Goal: Check status: Check status

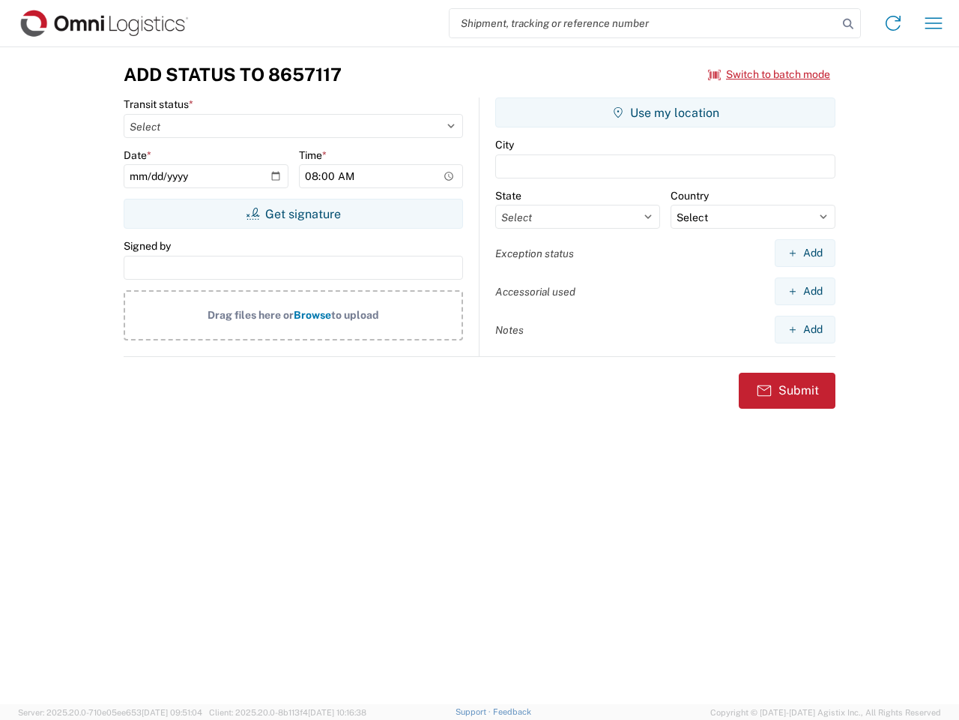
click at [644, 23] on input "search" at bounding box center [644, 23] width 388 height 28
click at [848, 24] on icon at bounding box center [848, 23] width 21 height 21
click at [893, 23] on icon at bounding box center [893, 23] width 24 height 24
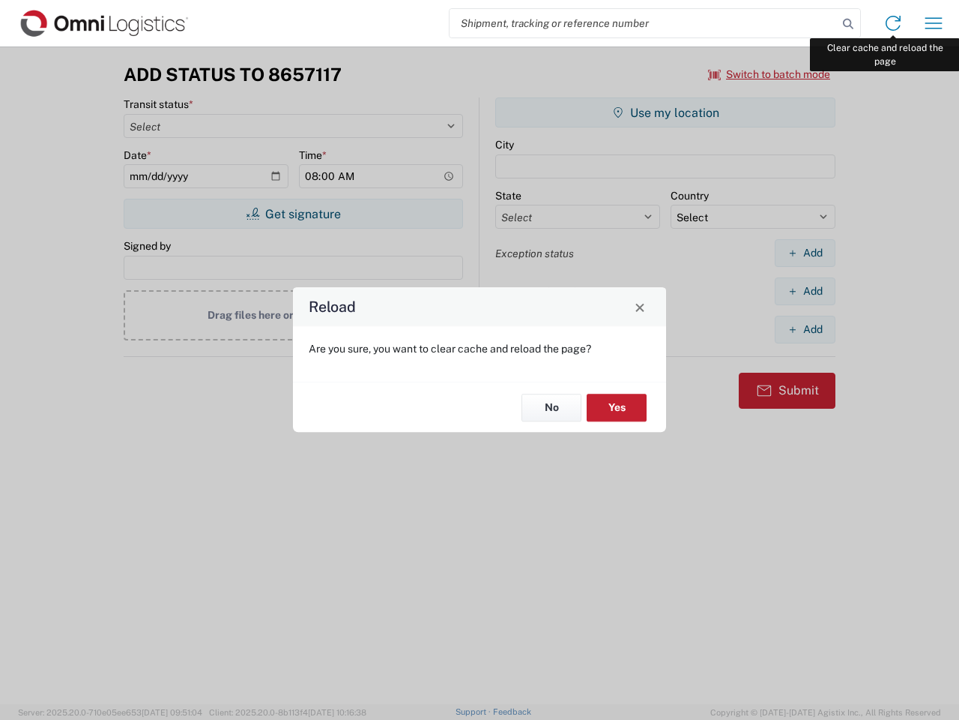
click at [934, 23] on div "Reload Are you sure, you want to clear cache and reload the page? No Yes" at bounding box center [479, 360] width 959 height 720
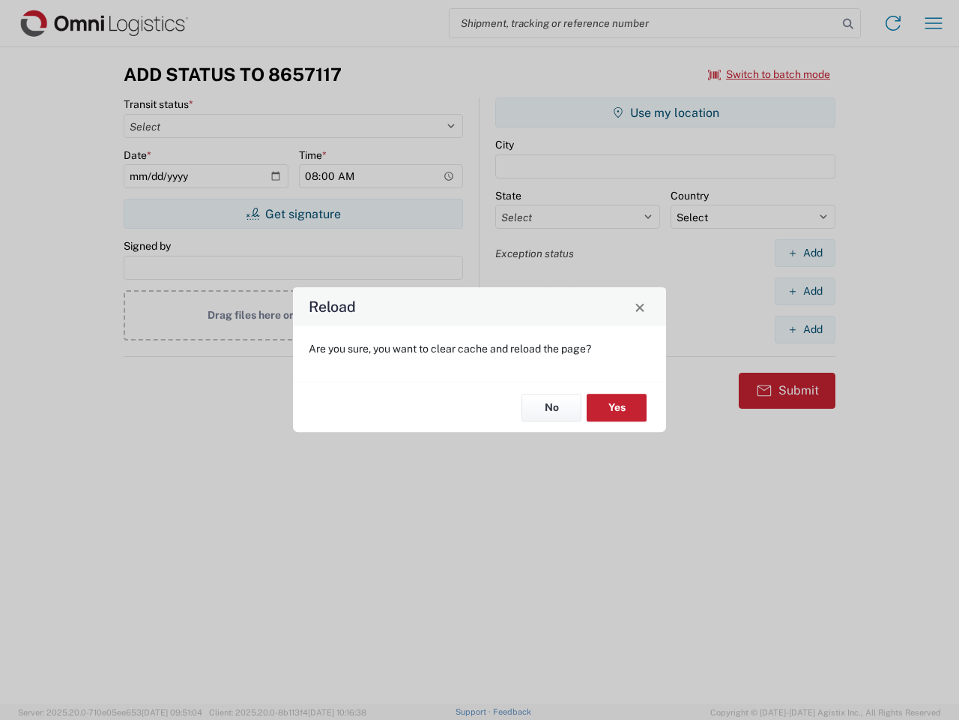
click at [770, 74] on div "Reload Are you sure, you want to clear cache and reload the page? No Yes" at bounding box center [479, 360] width 959 height 720
click at [293, 214] on div "Reload Are you sure, you want to clear cache and reload the page? No Yes" at bounding box center [479, 360] width 959 height 720
click at [666, 112] on div "Reload Are you sure, you want to clear cache and reload the page? No Yes" at bounding box center [479, 360] width 959 height 720
click at [805, 253] on div "Reload Are you sure, you want to clear cache and reload the page? No Yes" at bounding box center [479, 360] width 959 height 720
click at [805, 291] on div "Reload Are you sure, you want to clear cache and reload the page? No Yes" at bounding box center [479, 360] width 959 height 720
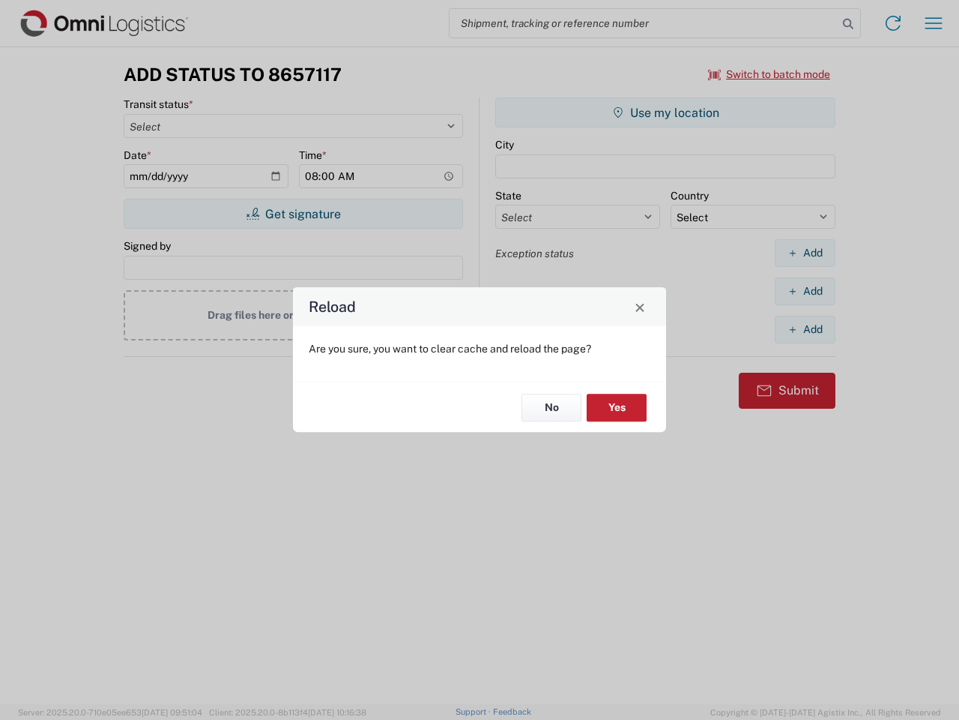
click at [805, 329] on div "Reload Are you sure, you want to clear cache and reload the page? No Yes" at bounding box center [479, 360] width 959 height 720
